Goal: Find specific page/section: Find specific page/section

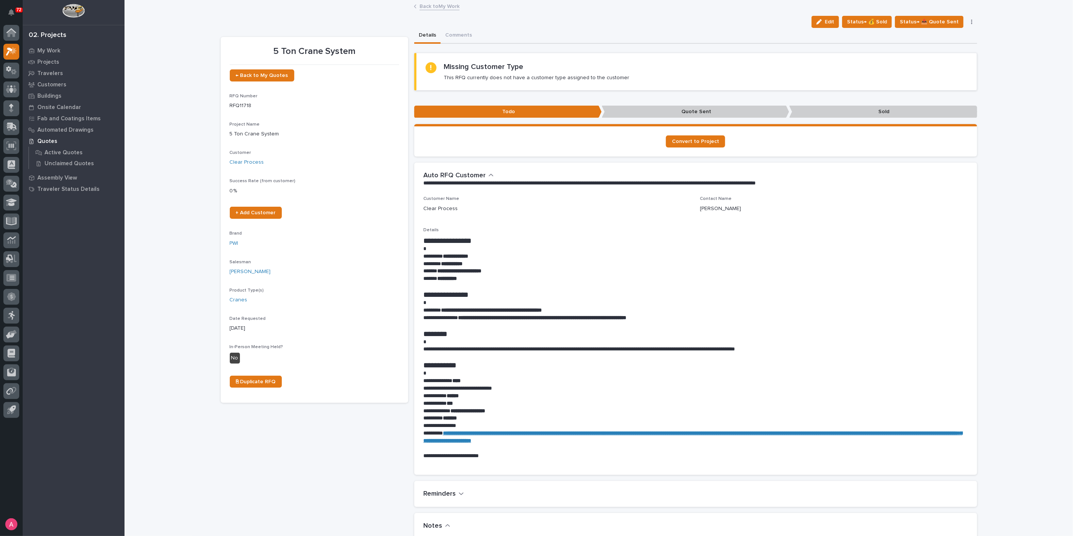
click at [444, 8] on link "Back to My Work" at bounding box center [440, 6] width 40 height 9
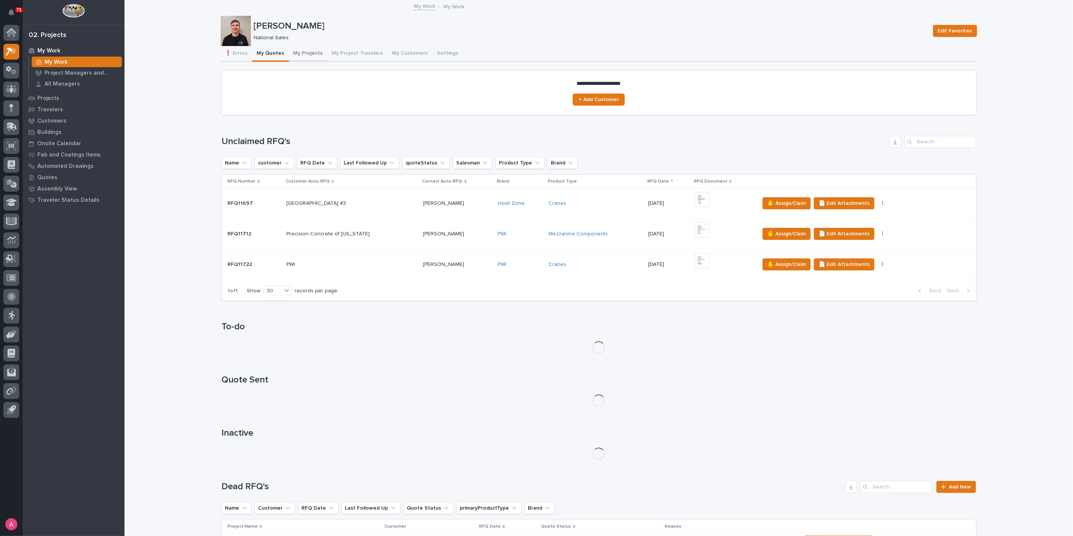
click at [295, 53] on button "My Projects" at bounding box center [308, 54] width 38 height 16
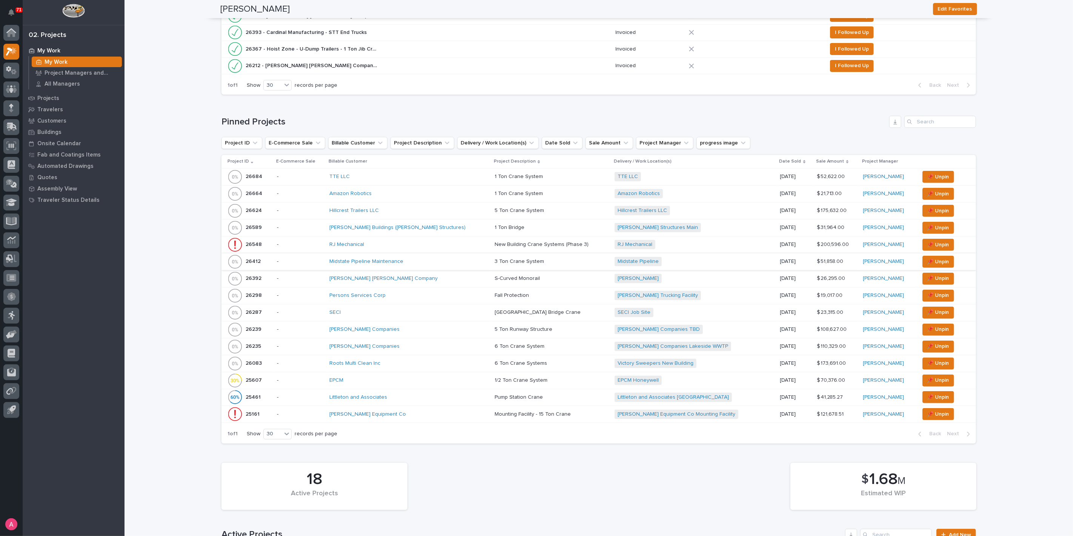
scroll to position [209, 0]
click at [441, 243] on div "RJ Mechanical" at bounding box center [395, 244] width 132 height 6
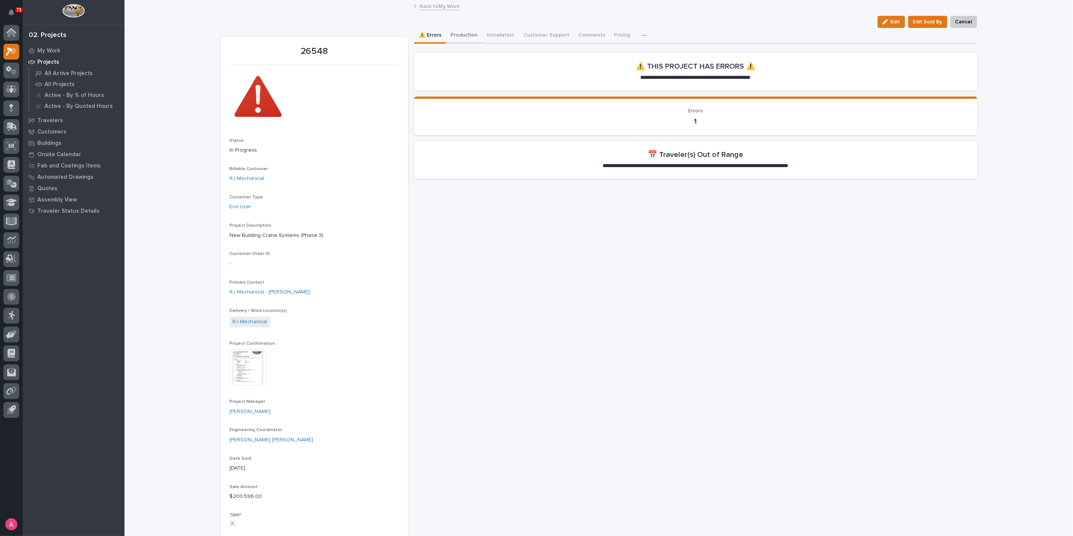
click at [457, 33] on button "Production" at bounding box center [464, 36] width 36 height 16
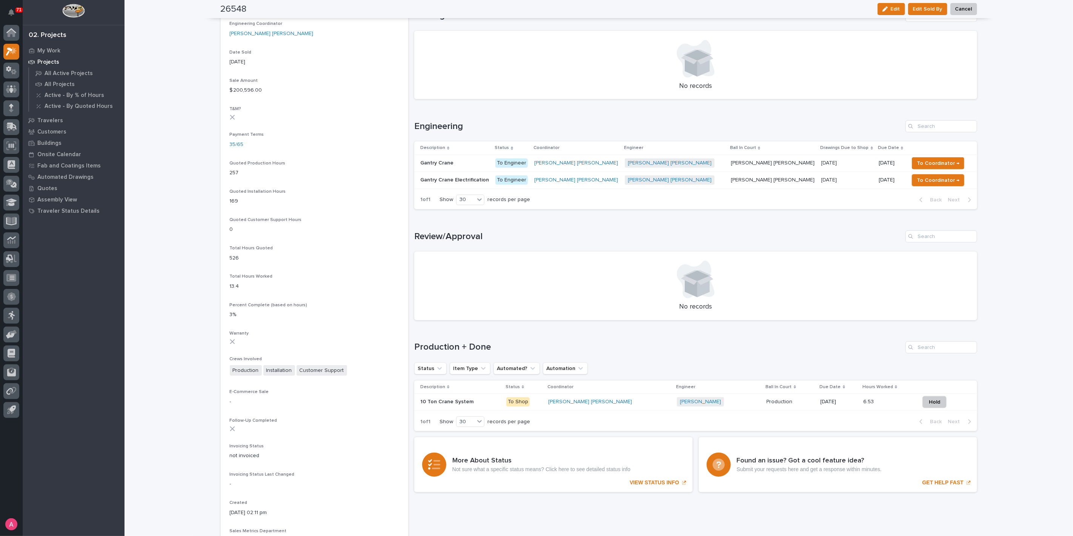
scroll to position [419, 0]
